Goal: Task Accomplishment & Management: Use online tool/utility

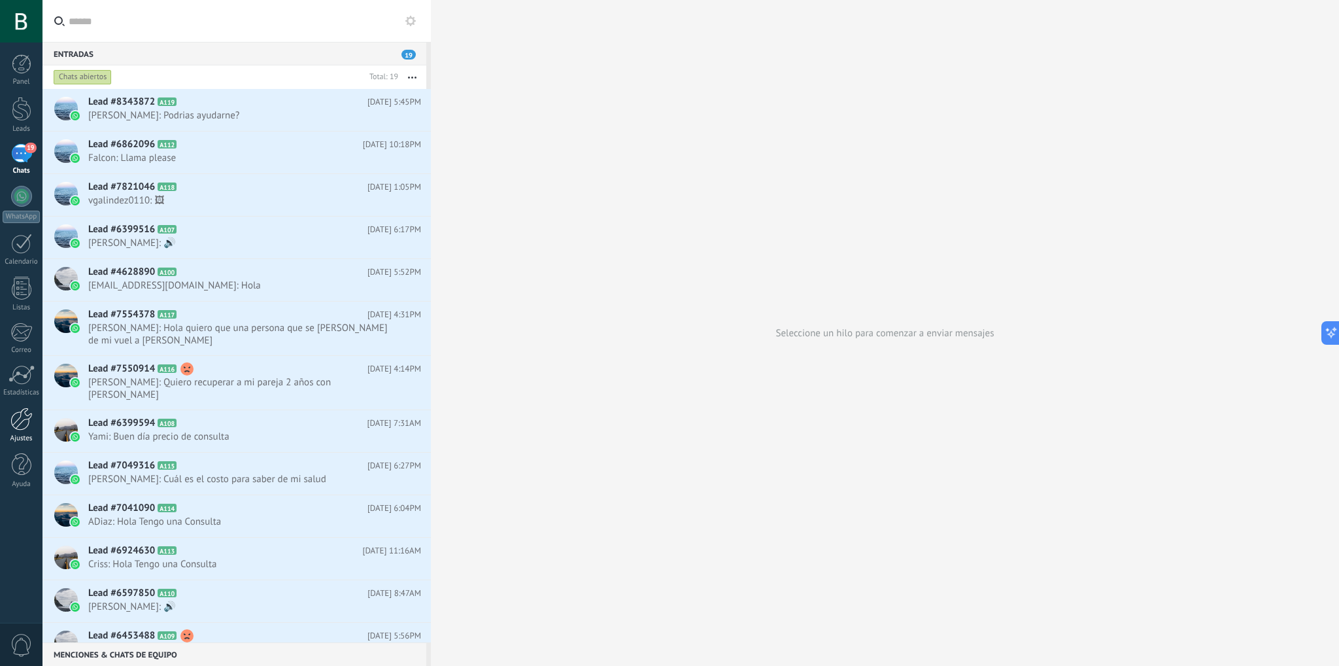
click at [22, 429] on div at bounding box center [21, 418] width 22 height 23
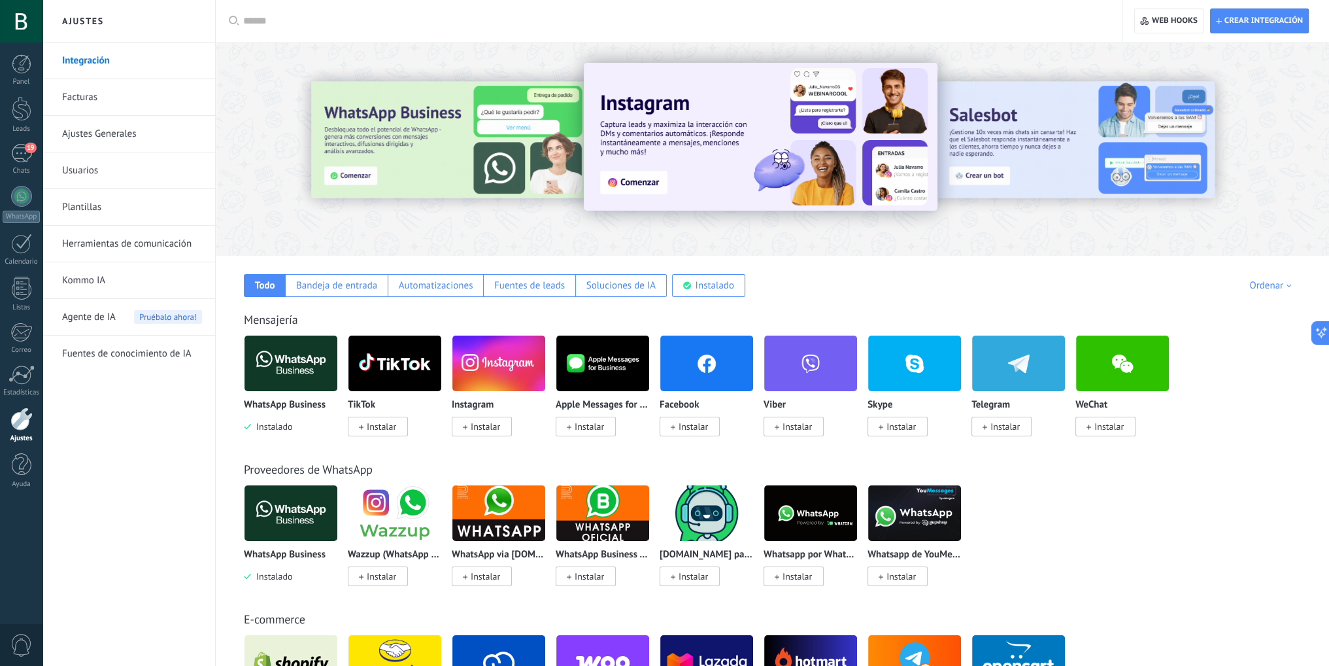
click at [106, 100] on link "Facturas" at bounding box center [132, 97] width 140 height 37
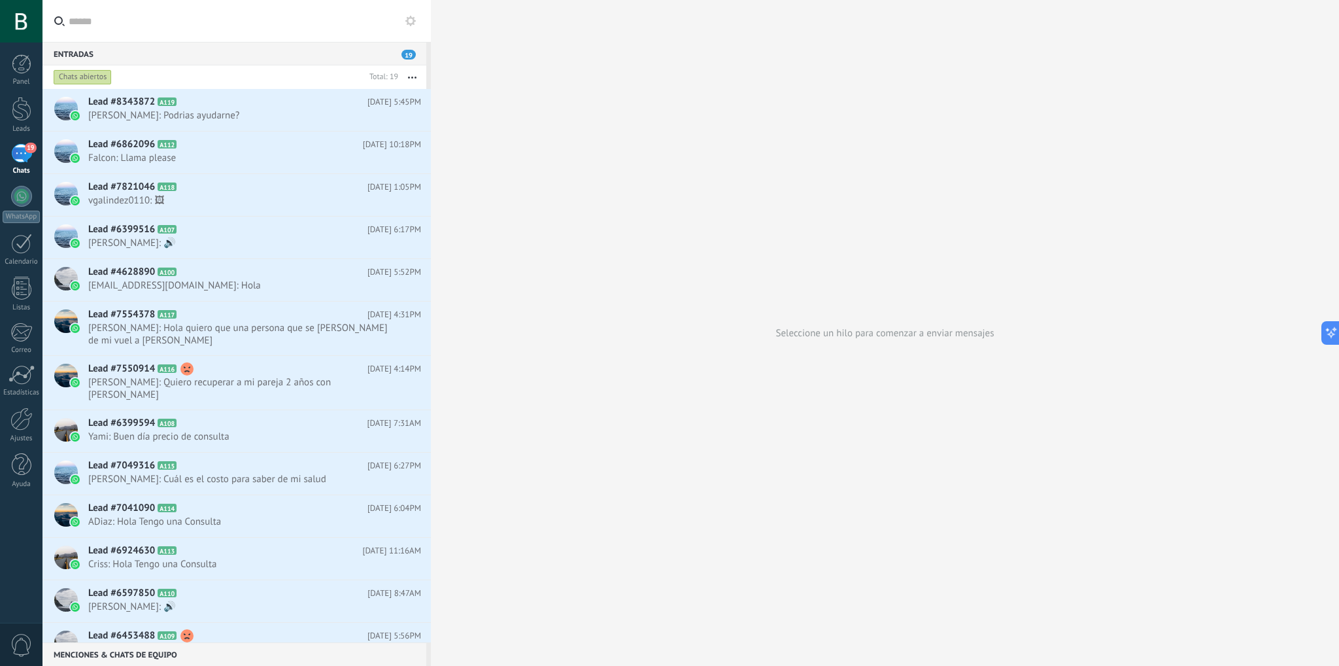
click at [413, 19] on use at bounding box center [410, 21] width 10 height 10
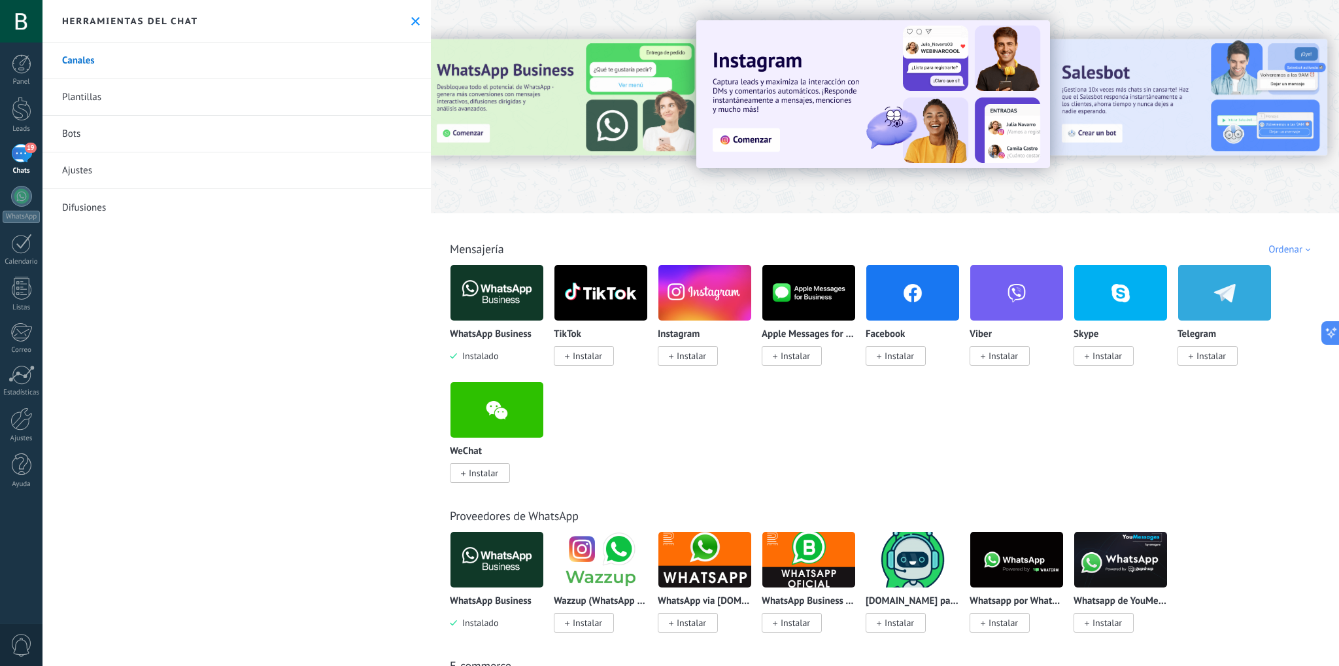
click at [506, 289] on img at bounding box center [497, 292] width 93 height 63
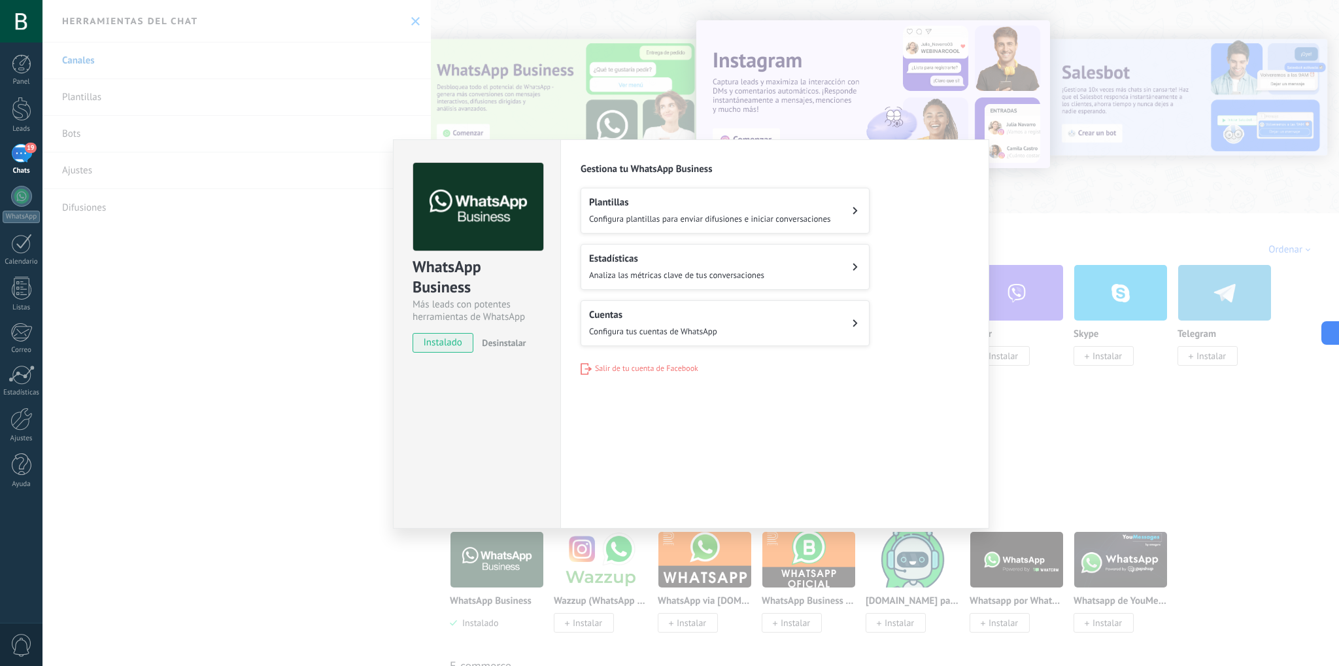
click at [730, 322] on button "Cuentas Configura tus cuentas de WhatsApp" at bounding box center [725, 323] width 289 height 46
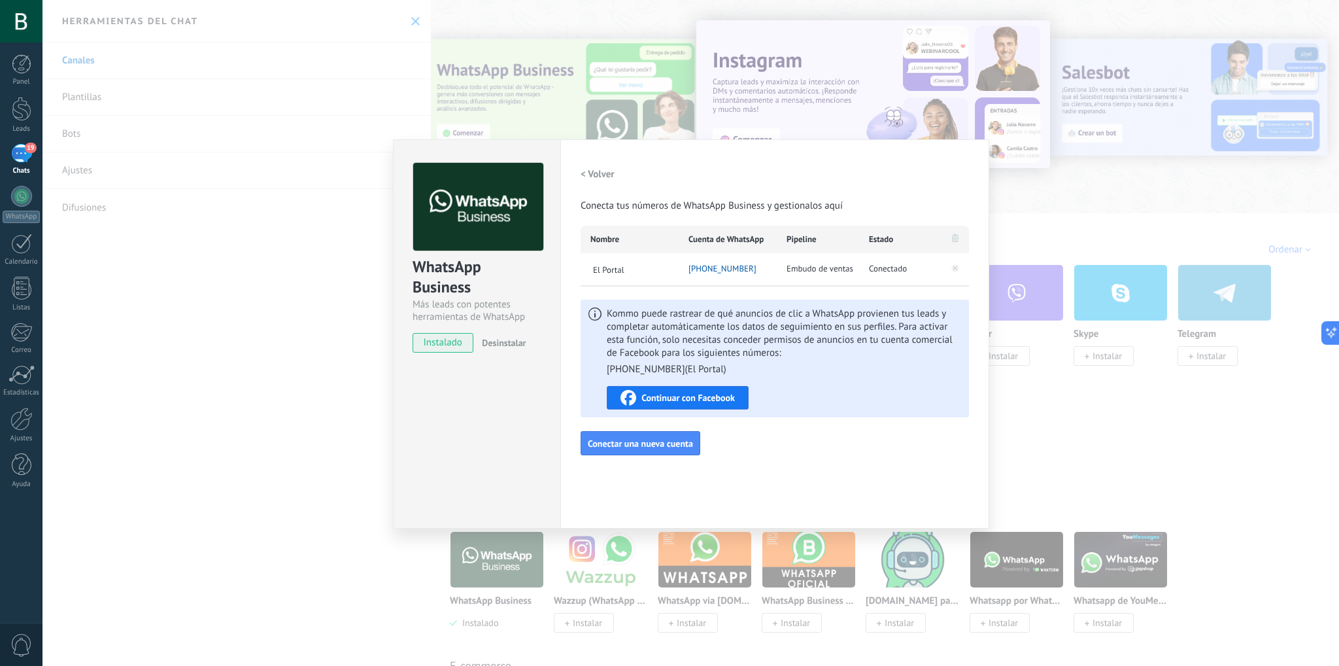
click at [1053, 432] on div "WhatsApp Business Más leads con potentes herramientas de WhatsApp instalado Des…" at bounding box center [691, 333] width 1297 height 666
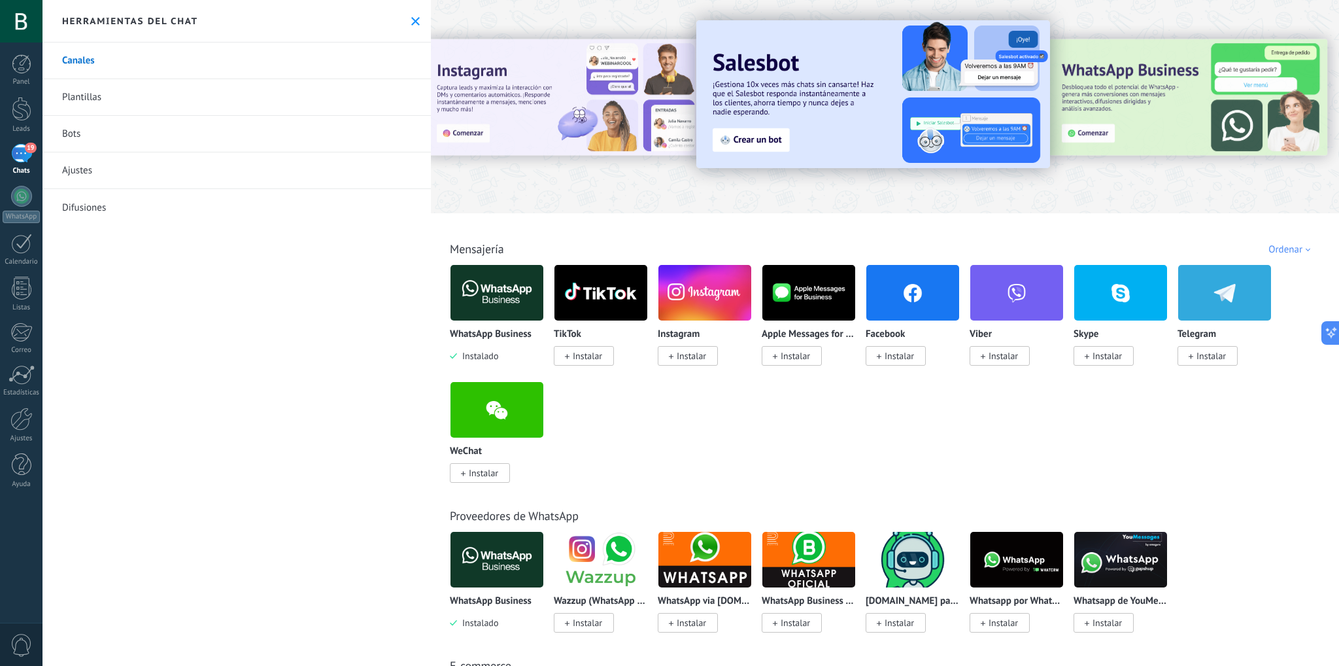
click at [412, 24] on icon at bounding box center [415, 21] width 9 height 9
